Goal: Task Accomplishment & Management: Manage account settings

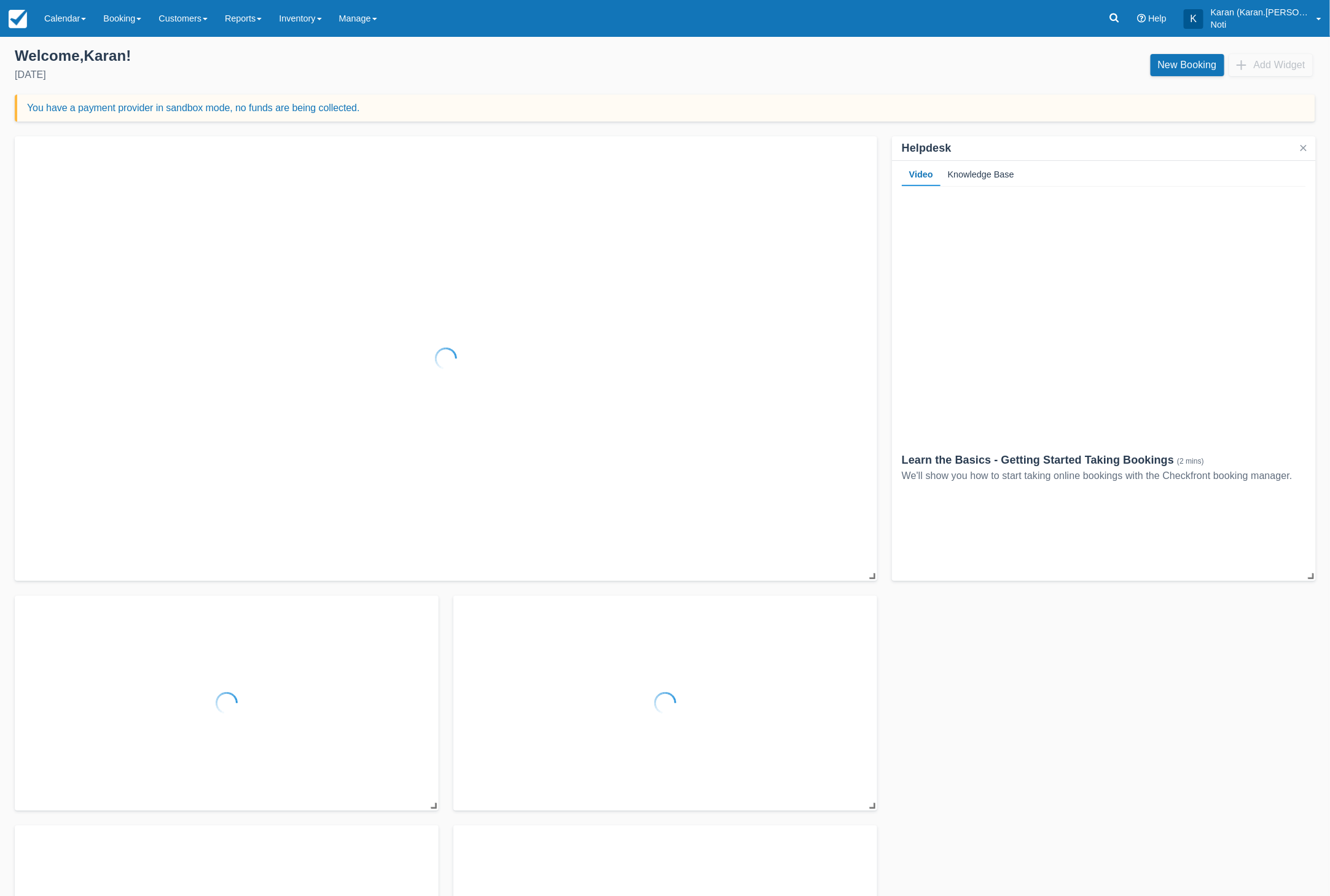
click at [359, 18] on link "Manage" at bounding box center [357, 18] width 55 height 37
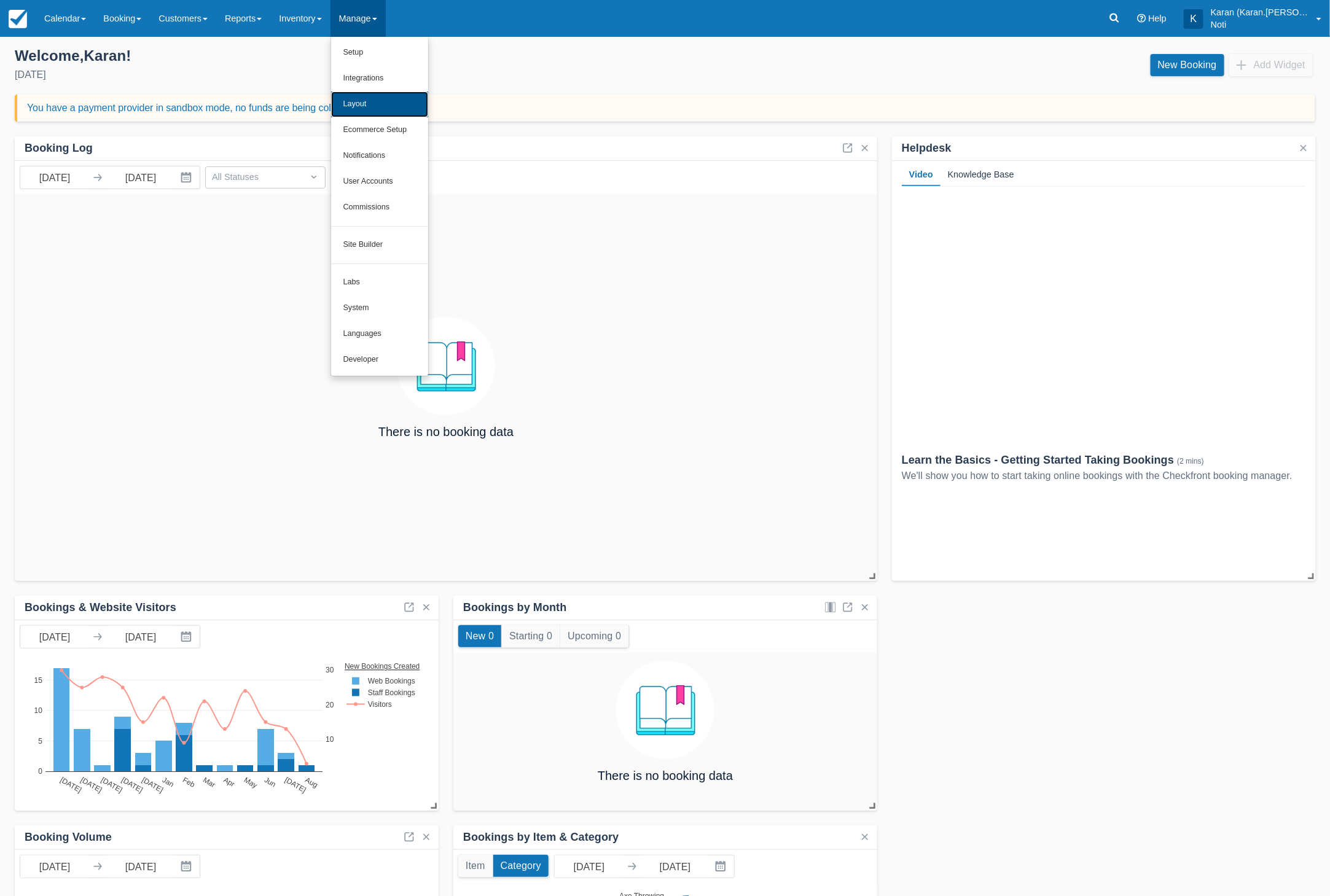
click at [365, 107] on link "Layout" at bounding box center [379, 104] width 97 height 26
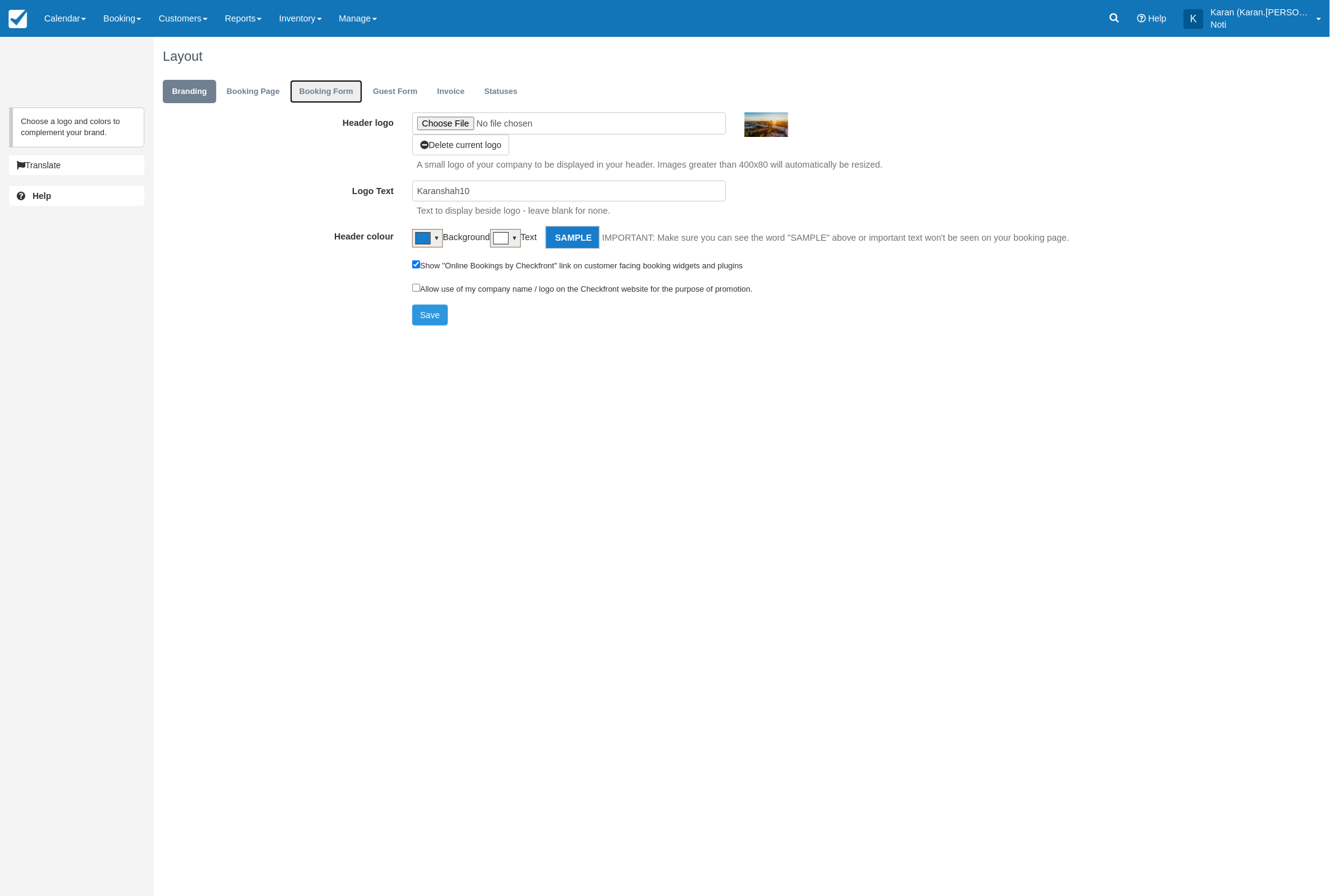
click at [325, 91] on link "Booking Form" at bounding box center [326, 91] width 73 height 24
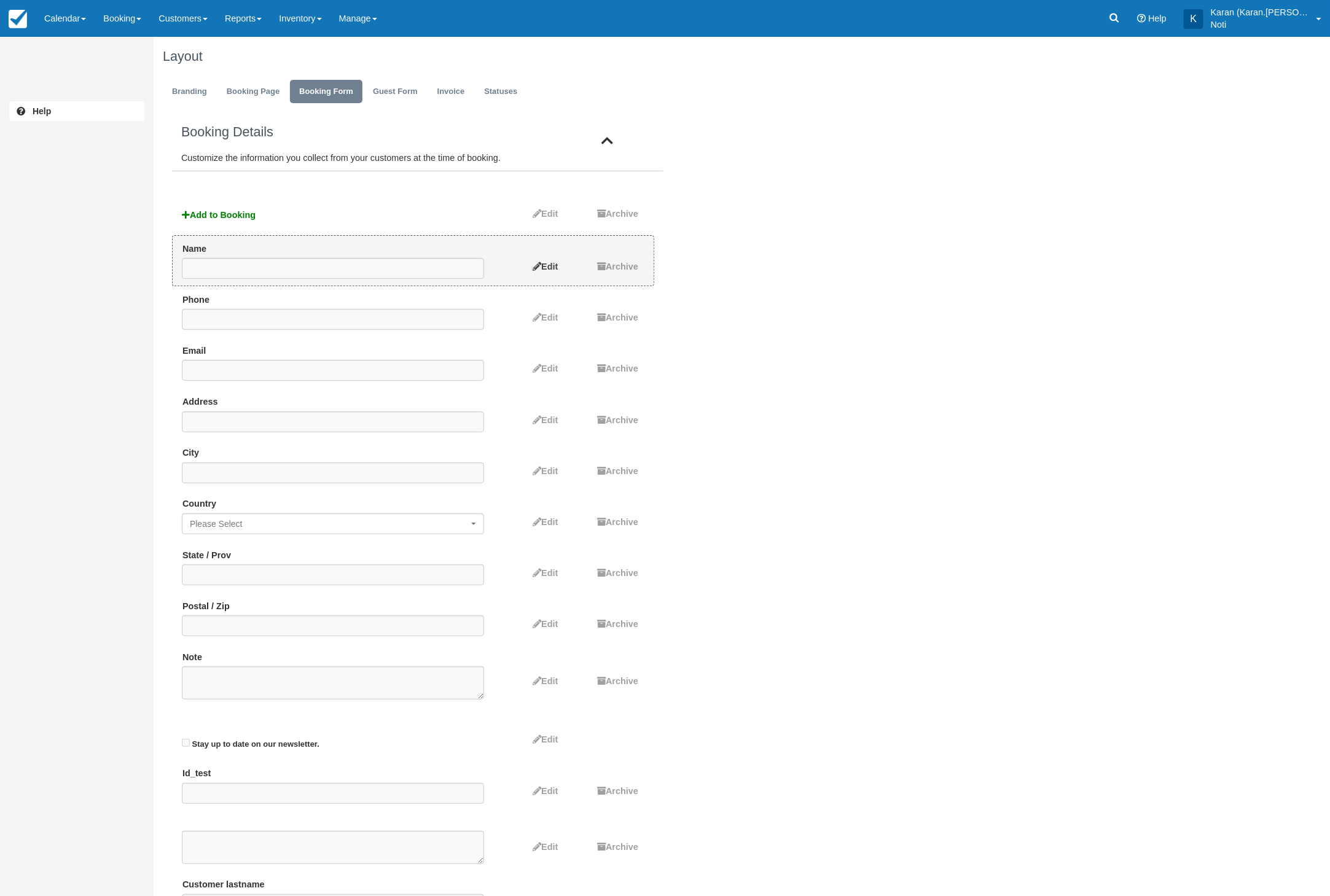
click at [533, 264] on icon at bounding box center [537, 267] width 8 height 8
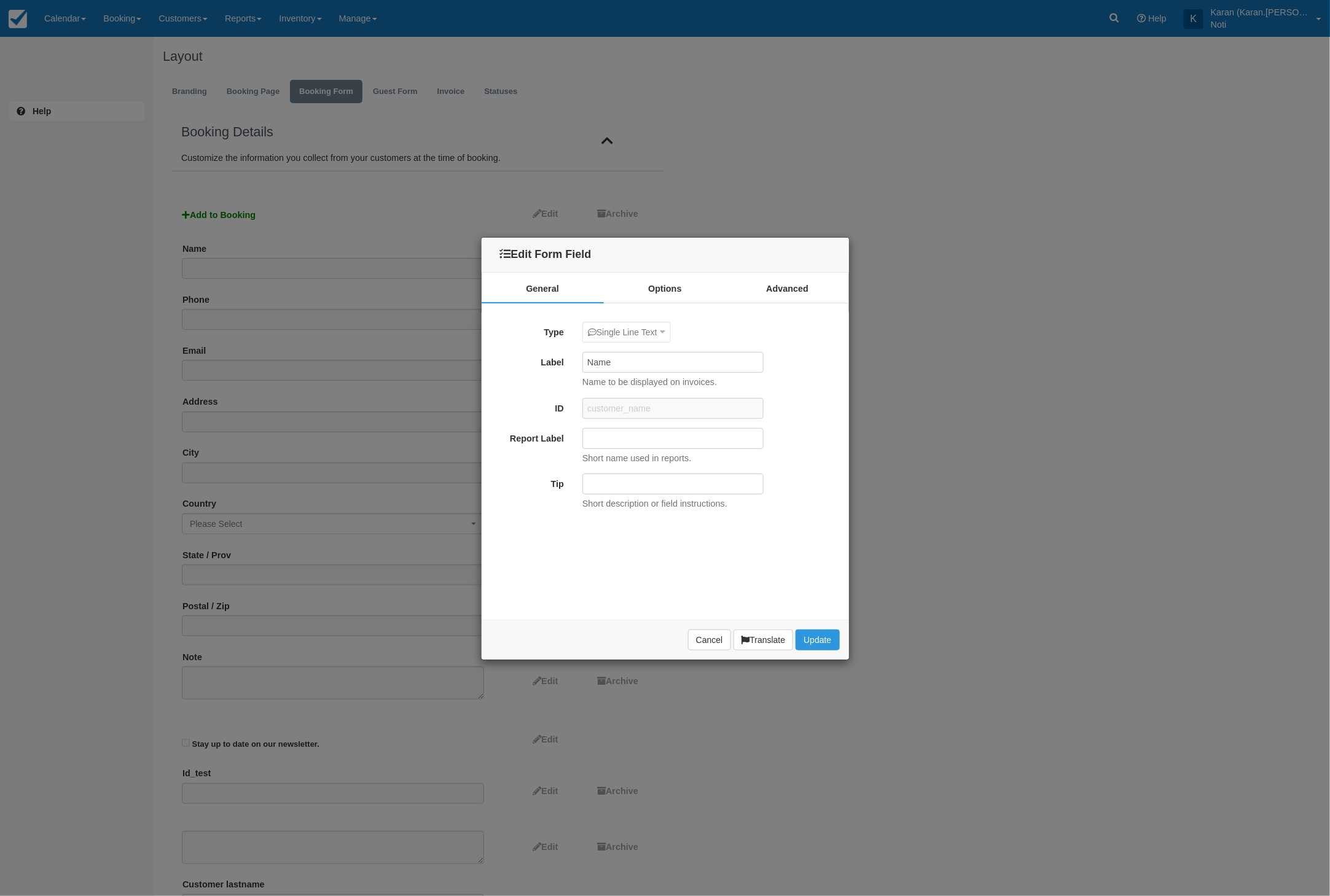
click at [936, 321] on div "Edit Form Field General Options Advanced Type Single Line Text Single Line Text…" at bounding box center [665, 448] width 1330 height 896
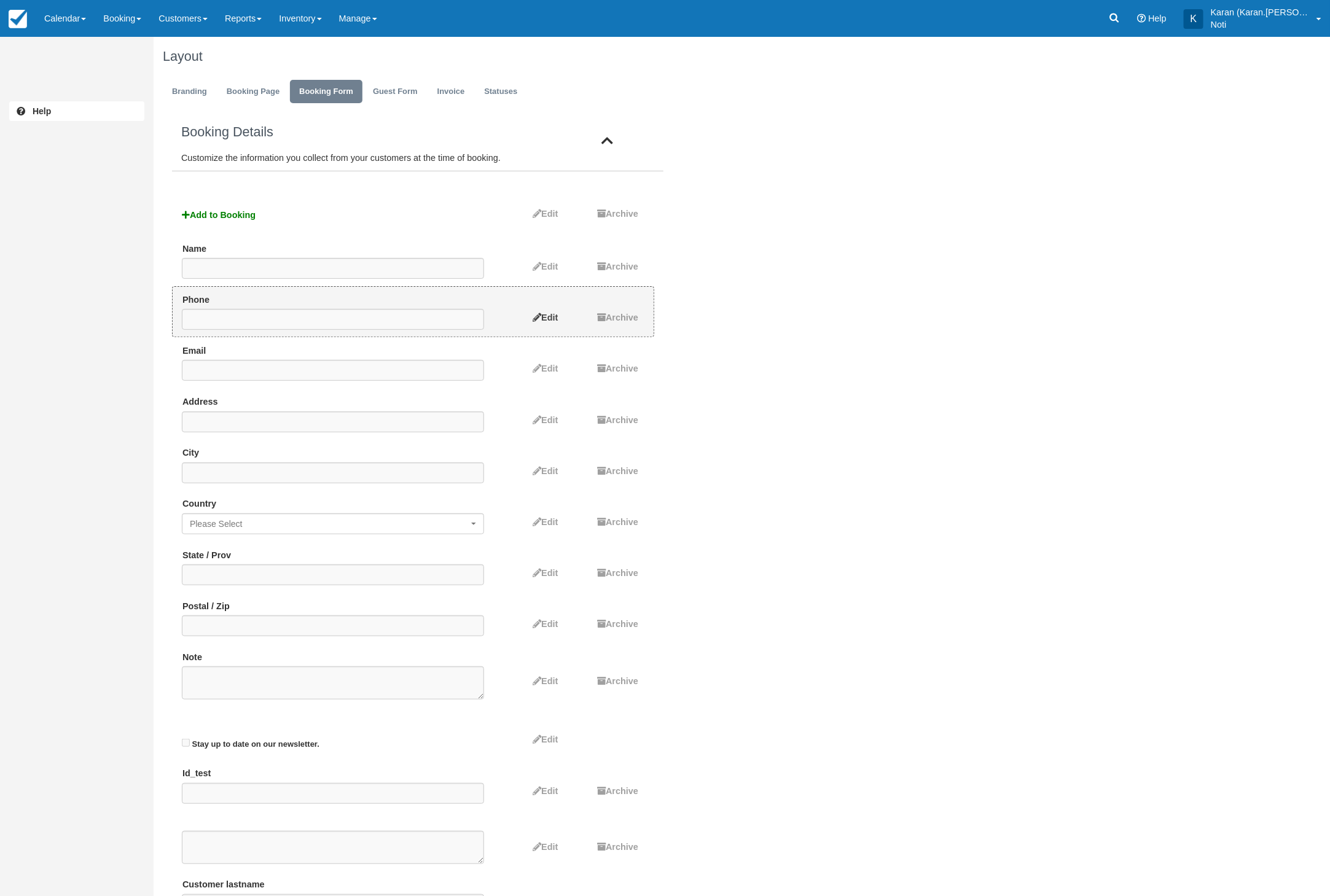
click at [541, 318] on span "Edit" at bounding box center [549, 318] width 17 height 10
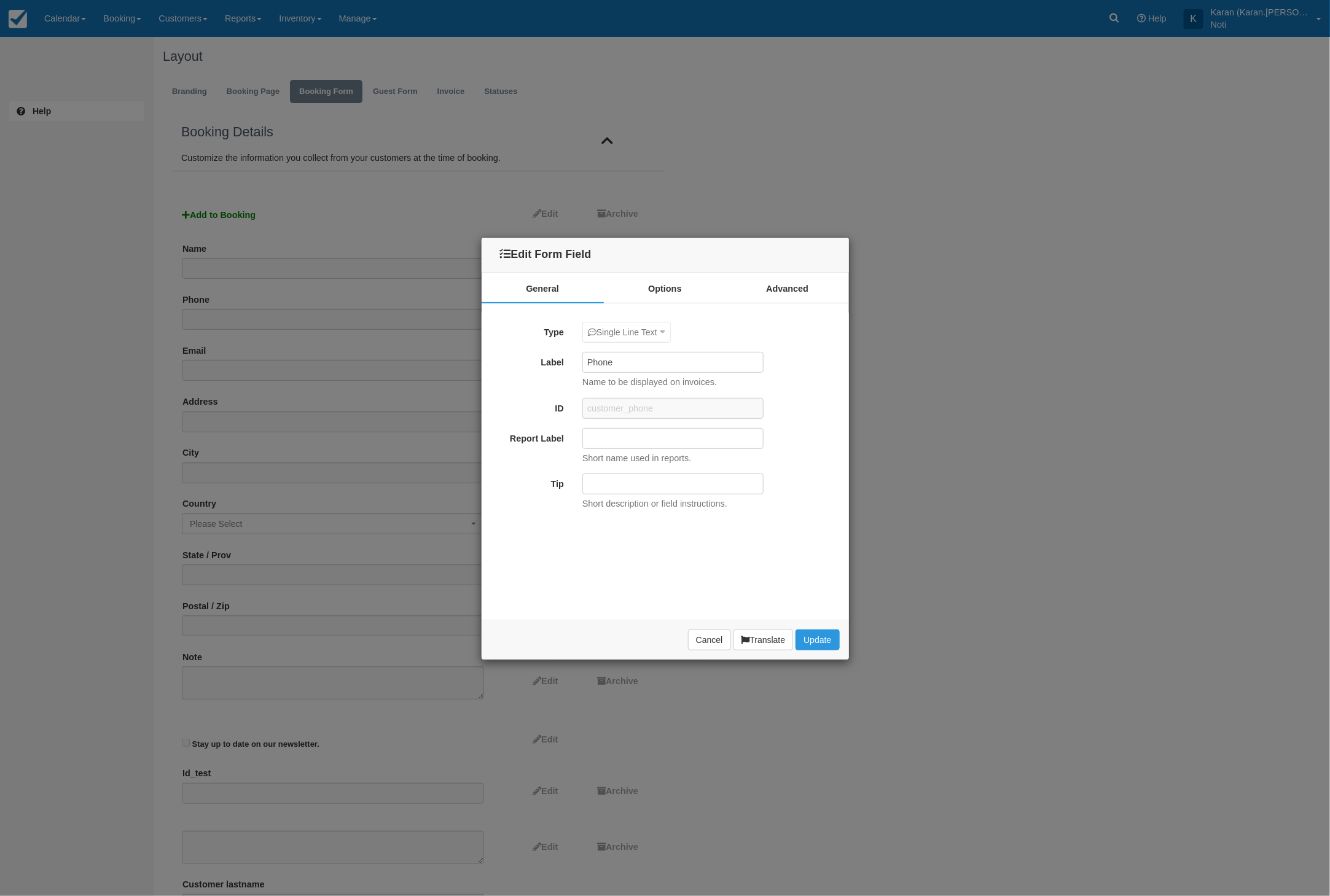
click at [658, 409] on input "customer_phone" at bounding box center [673, 408] width 182 height 21
click at [1025, 38] on div "Edit Form Field General Options Advanced Type Single Line Text Single Line Text…" at bounding box center [665, 448] width 1330 height 896
